Goal: Find contact information: Find contact information

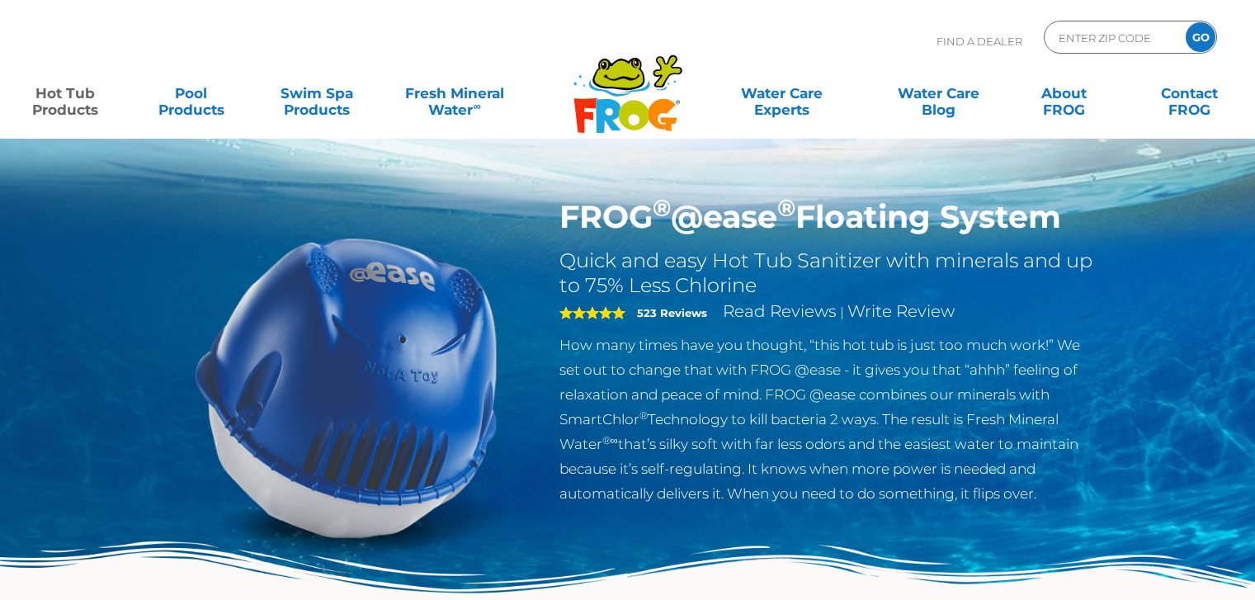
click at [0, 0] on div at bounding box center [0, 0] width 0 height 0
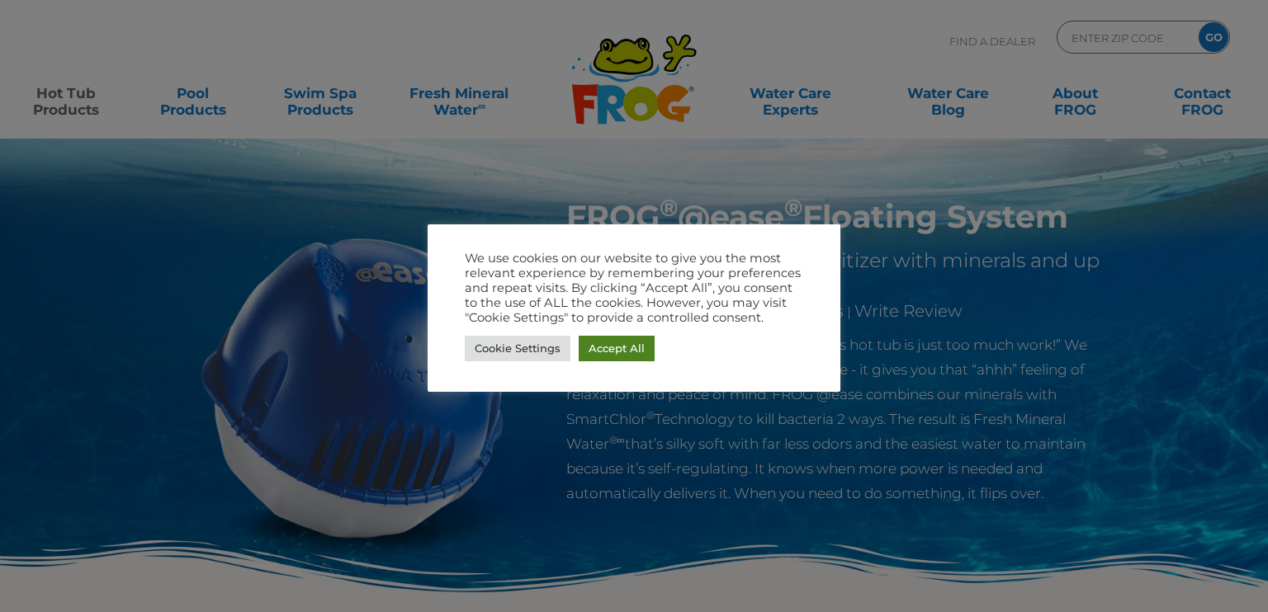
click at [637, 349] on link "Accept All" at bounding box center [617, 349] width 76 height 26
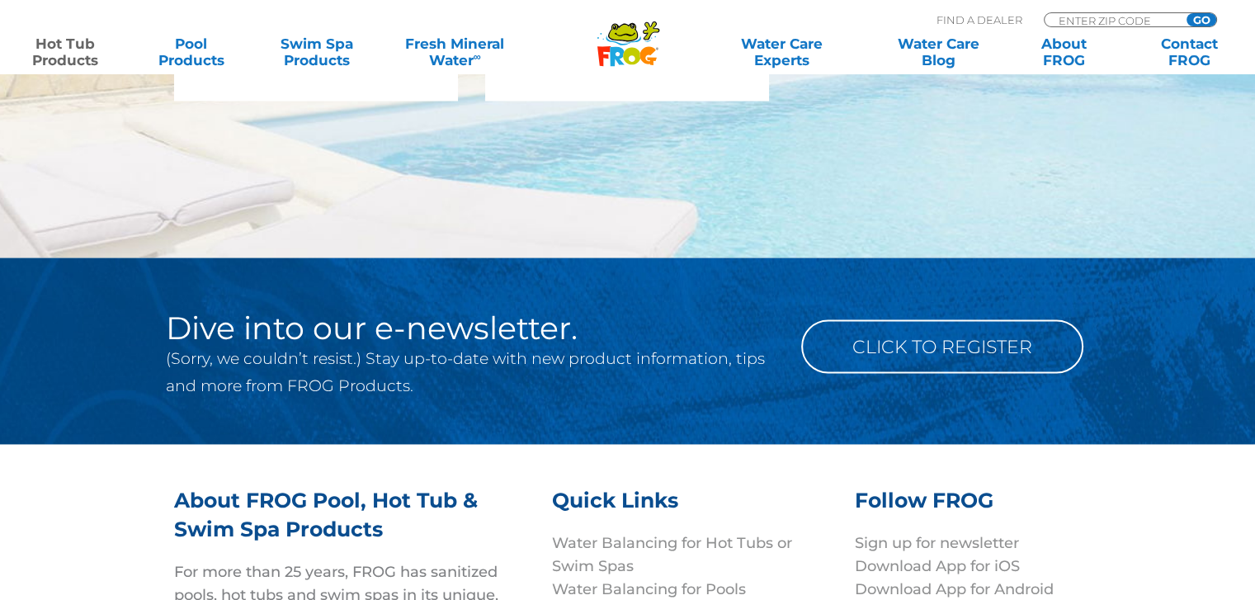
scroll to position [3206, 0]
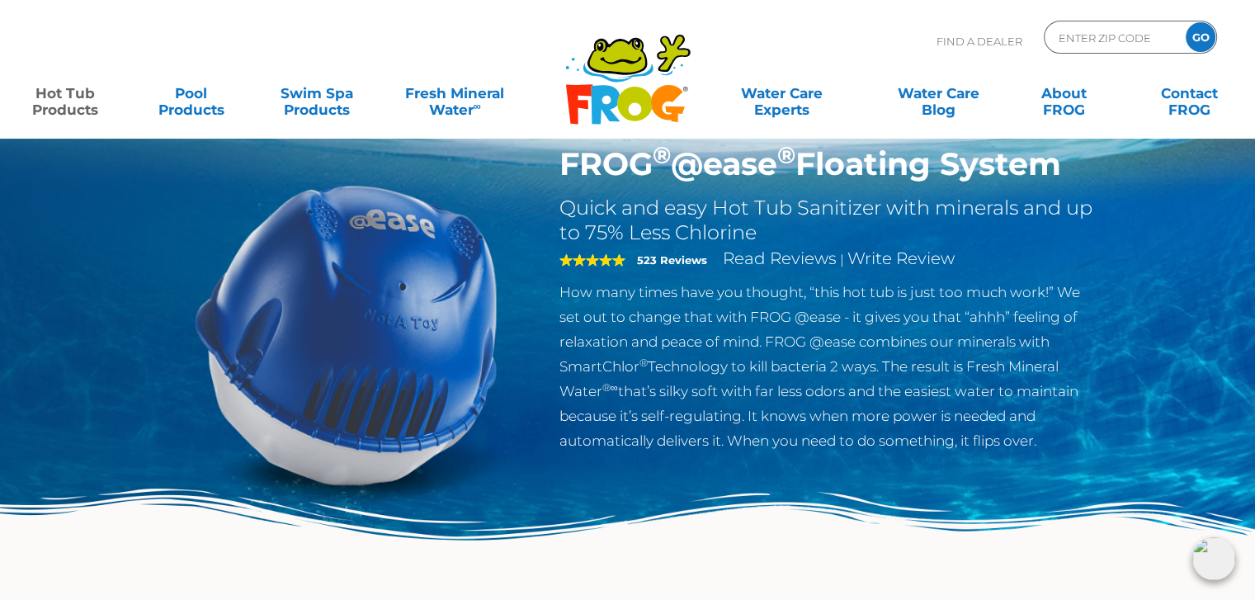
scroll to position [9, 0]
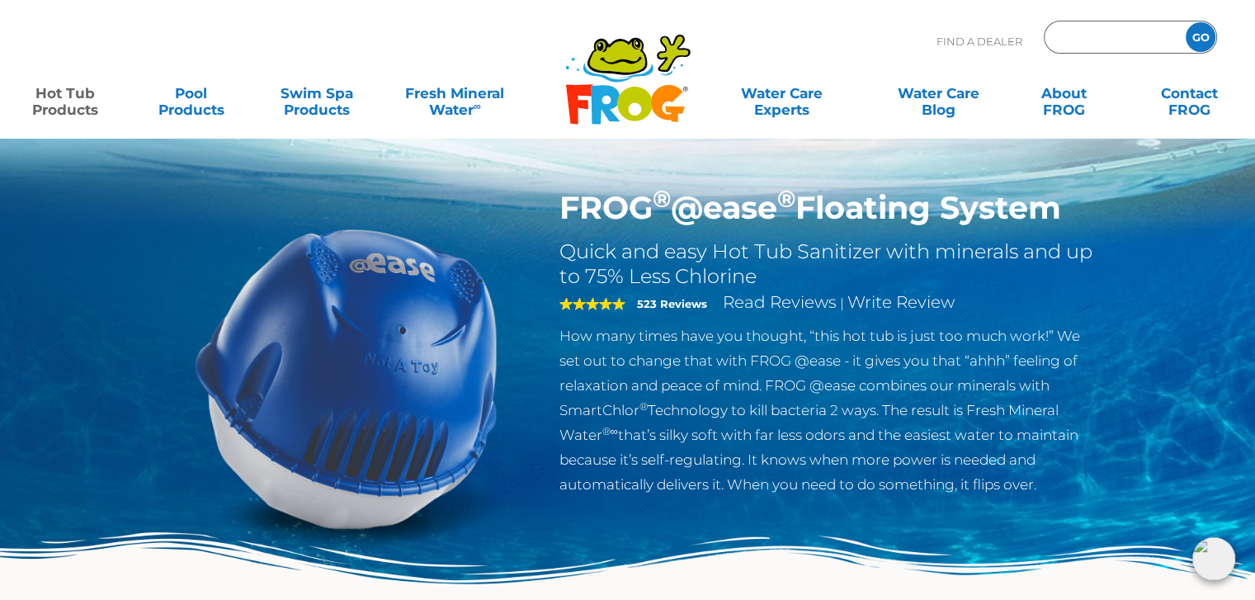
click at [1092, 35] on input "Zip Code Form" at bounding box center [1112, 38] width 111 height 24
type input "10001"
click at [1208, 40] on input "GO" at bounding box center [1201, 37] width 30 height 30
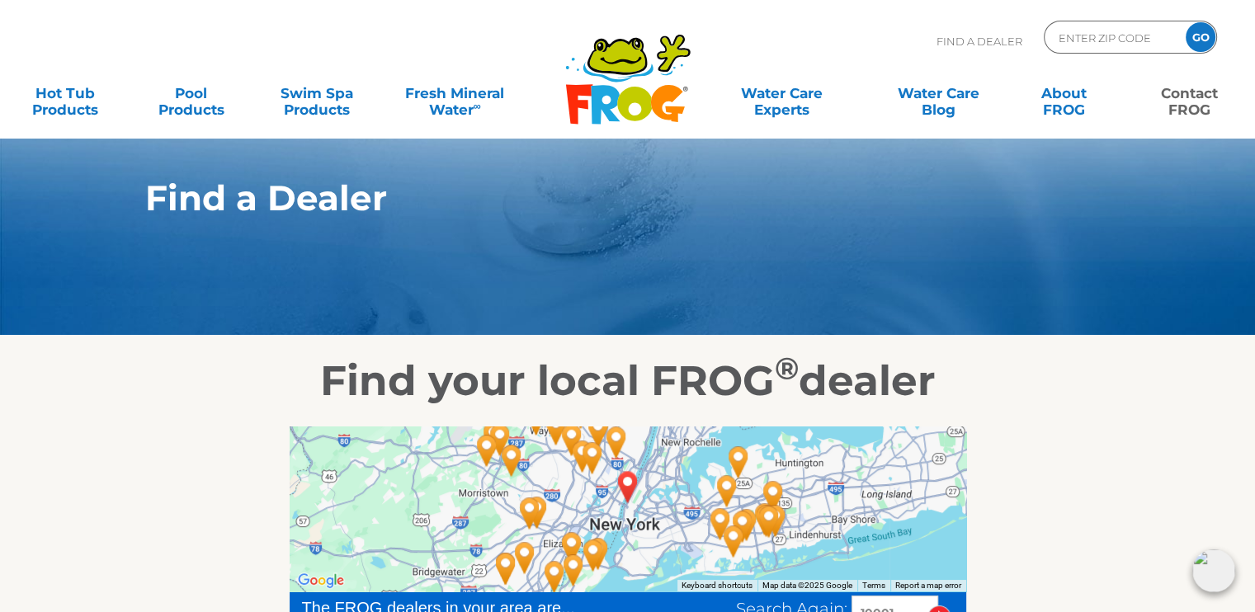
click at [1210, 107] on link "Contact FROG" at bounding box center [1189, 93] width 97 height 33
